Goal: Task Accomplishment & Management: Manage account settings

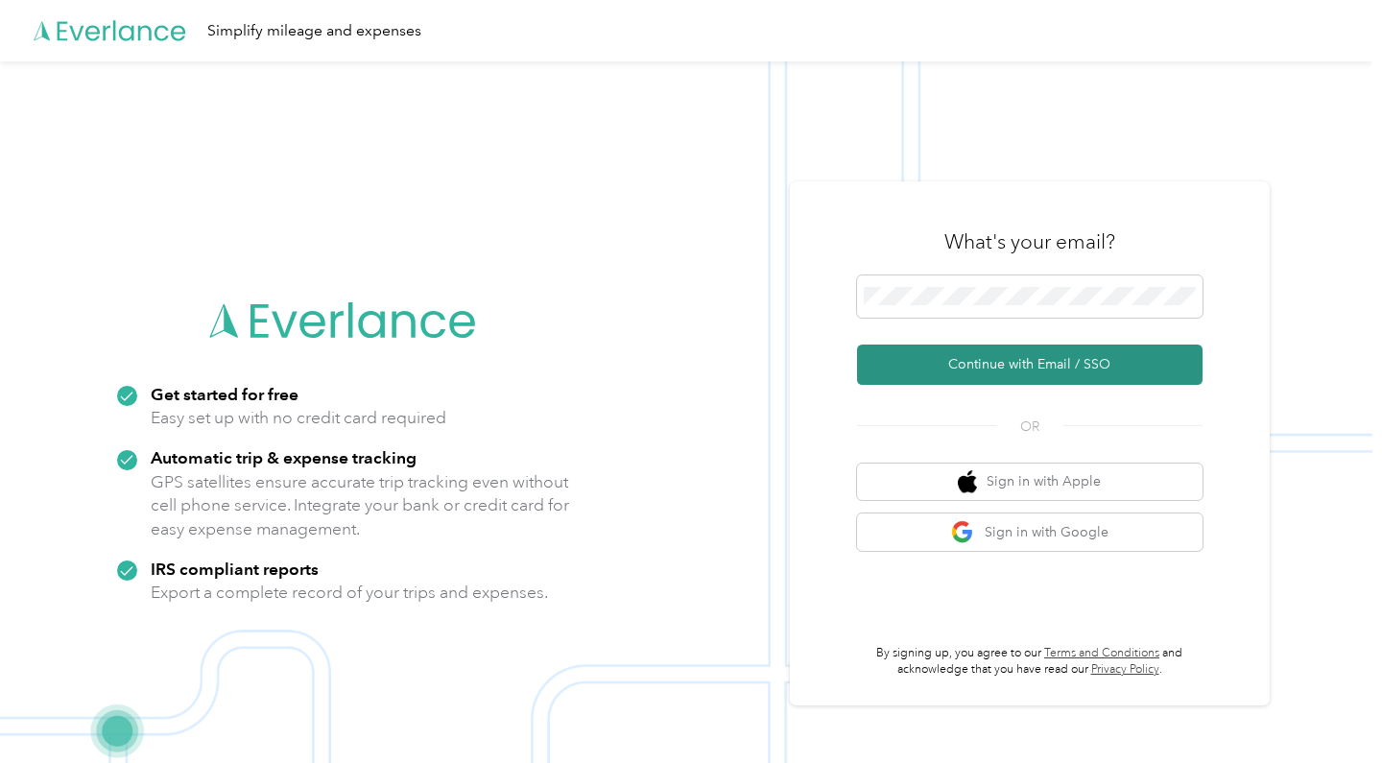
click at [991, 361] on button "Continue with Email / SSO" at bounding box center [1029, 365] width 345 height 40
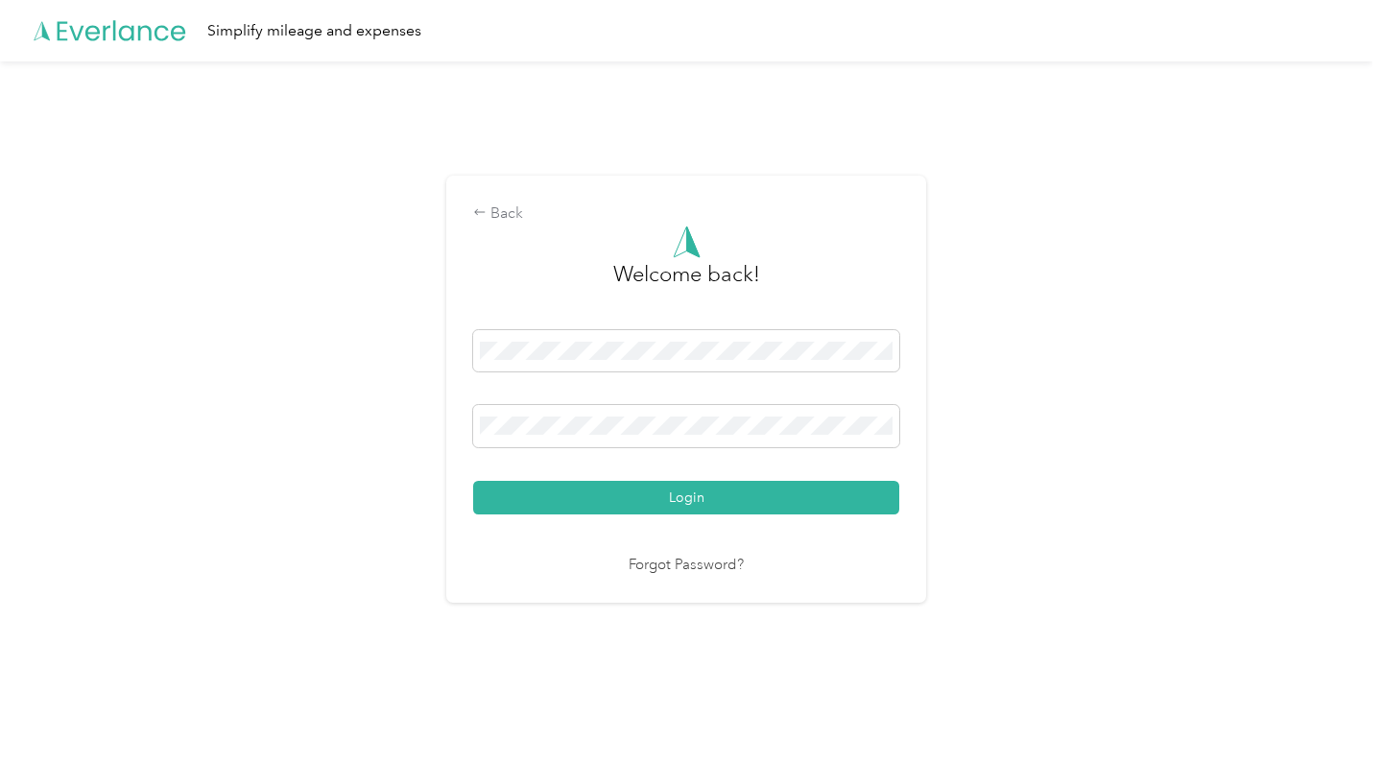
click at [691, 496] on button "Login" at bounding box center [686, 498] width 426 height 34
